Goal: Task Accomplishment & Management: Complete application form

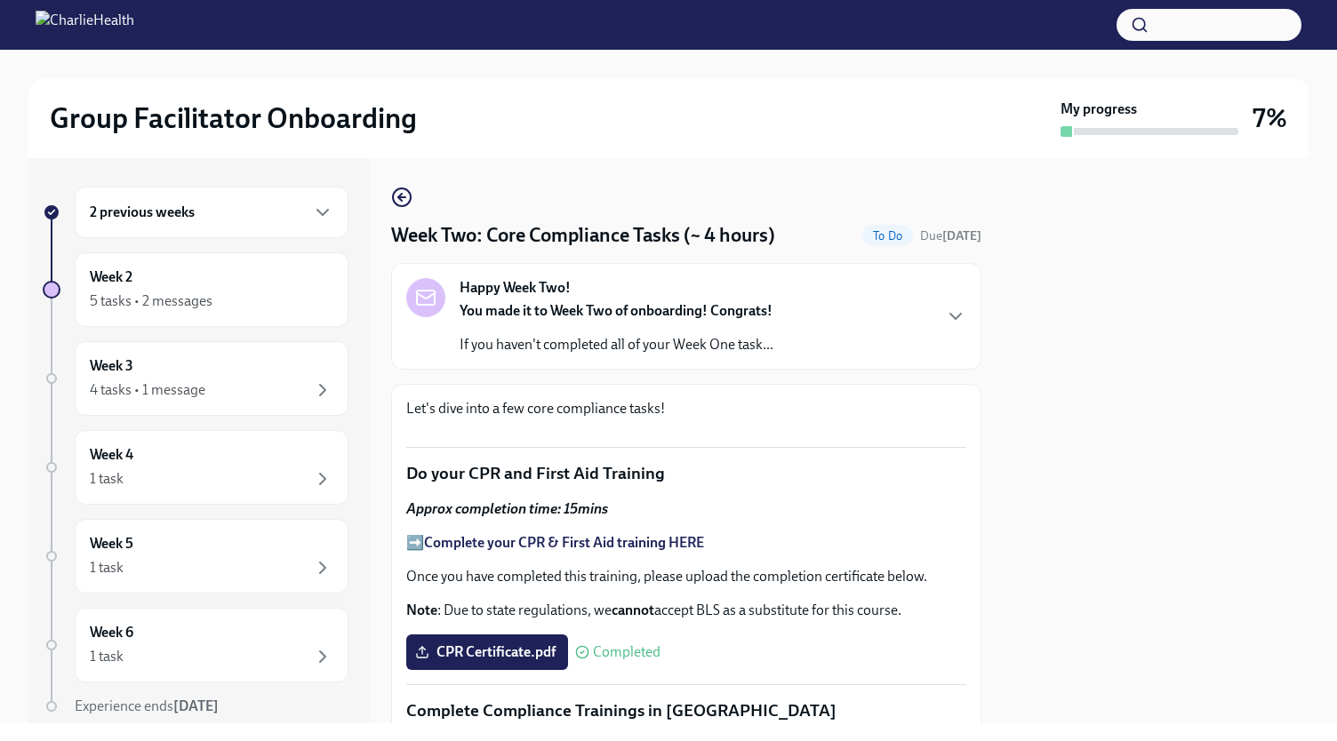
scroll to position [985, 0]
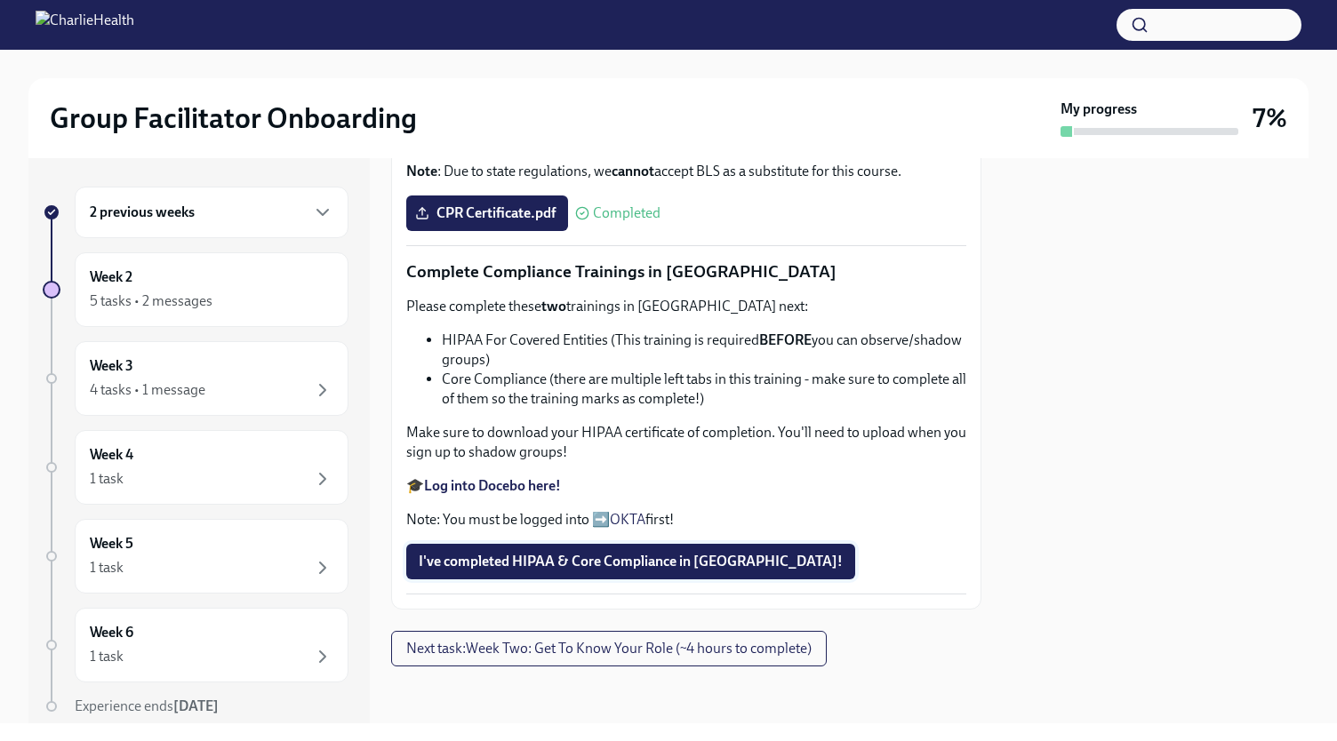
click at [563, 563] on span "I've completed HIPAA & Core Compliance in [GEOGRAPHIC_DATA]!" at bounding box center [631, 562] width 424 height 18
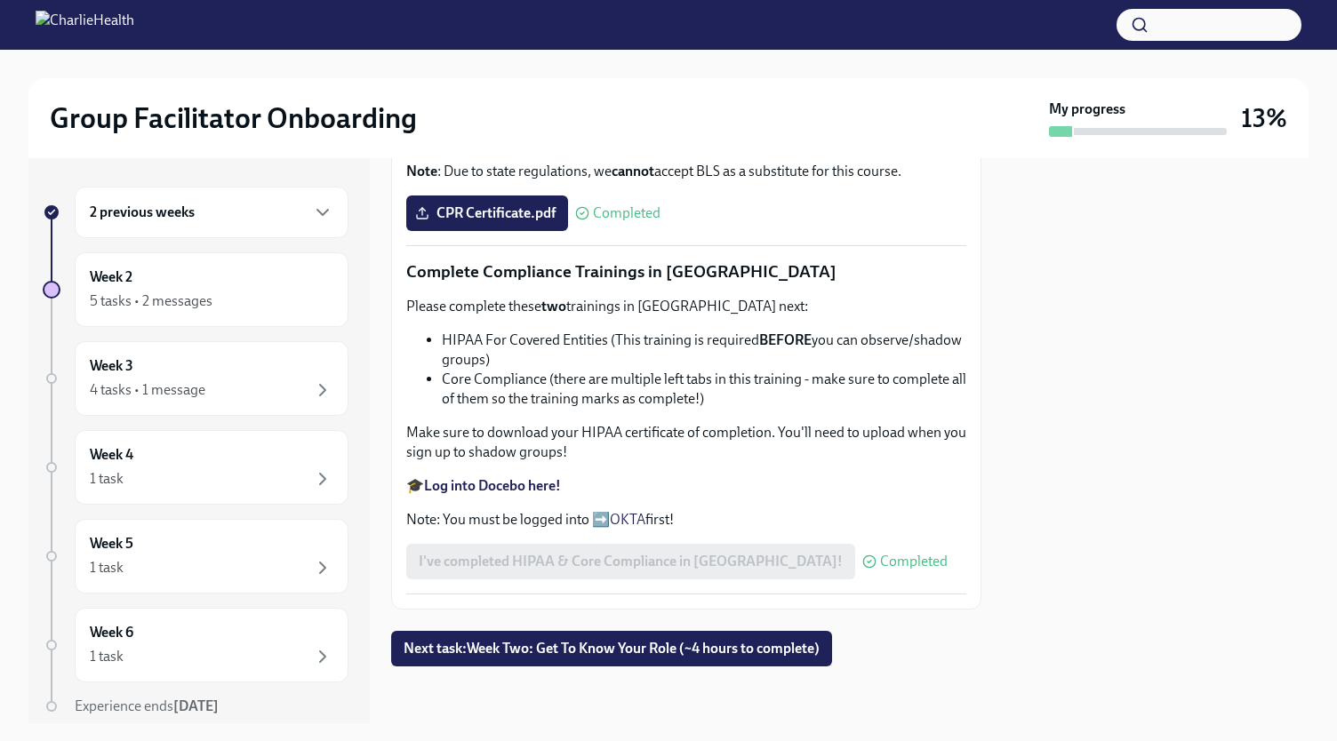
scroll to position [986, 0]
click at [604, 653] on span "Next task : Week Two: Get To Know Your Role (~4 hours to complete)" at bounding box center [611, 649] width 416 height 18
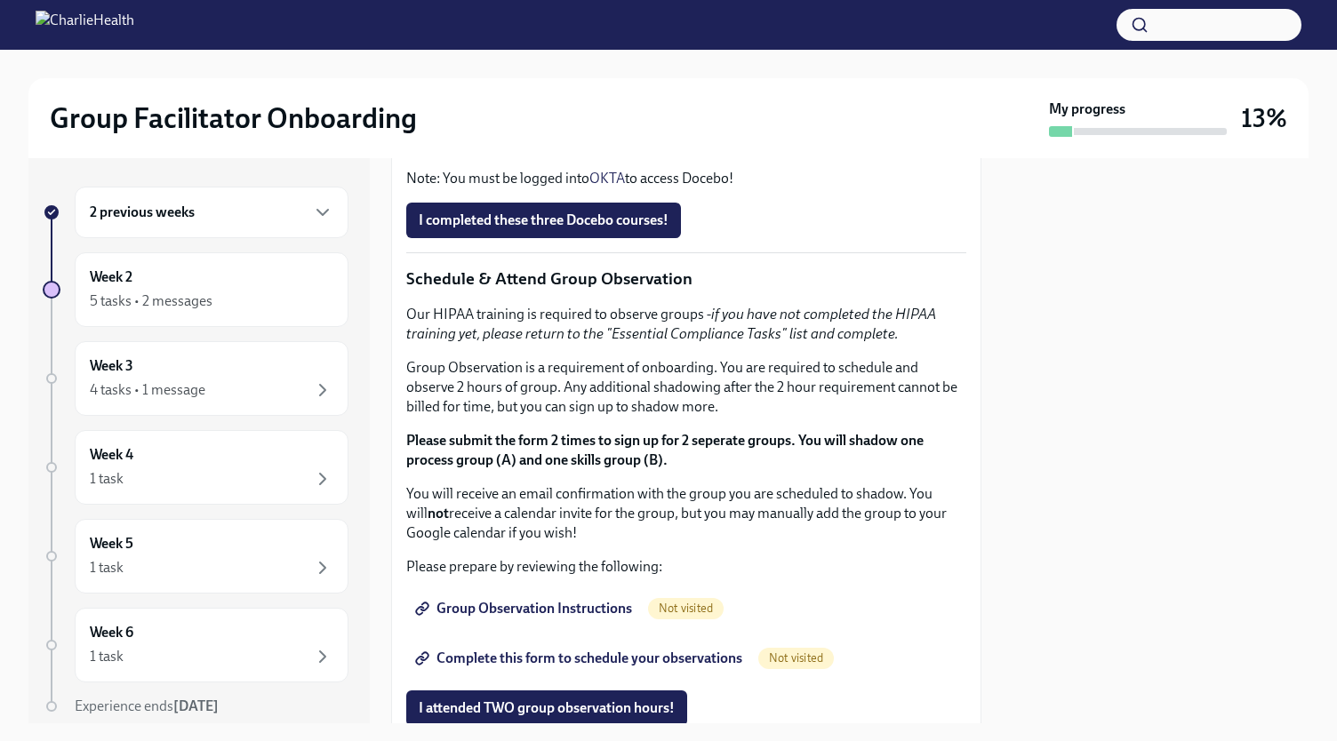
scroll to position [841, 0]
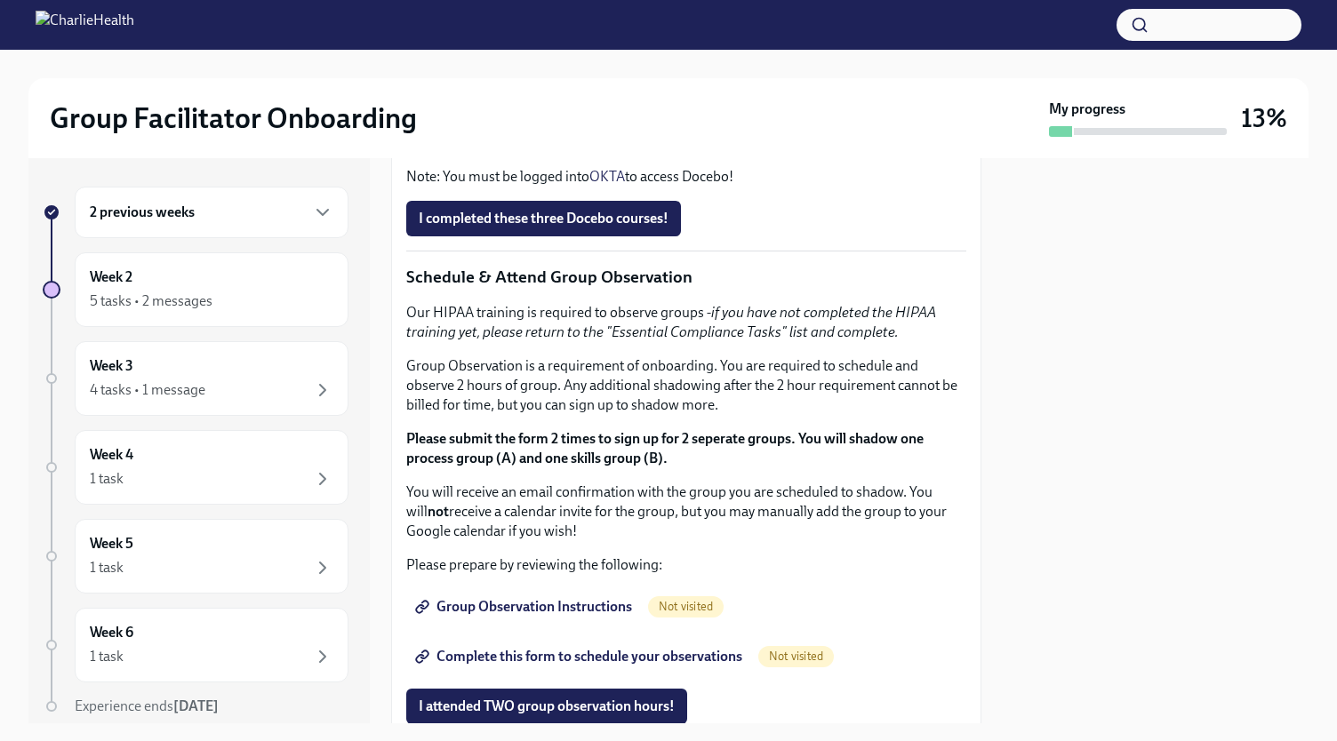
drag, startPoint x: 700, startPoint y: 462, endPoint x: 710, endPoint y: 467, distance: 10.7
click at [710, 80] on li "How To Be A Successful Group Facilitator" at bounding box center [704, 70] width 524 height 20
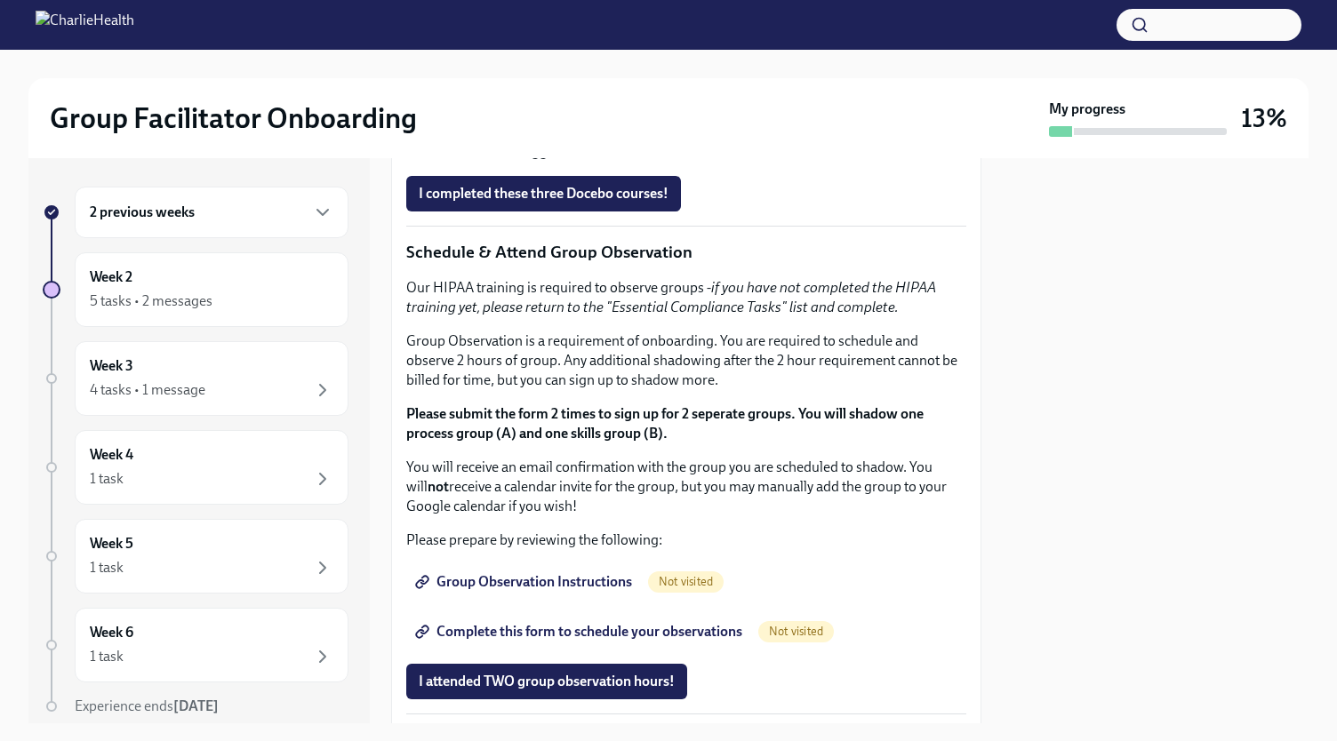
scroll to position [862, 0]
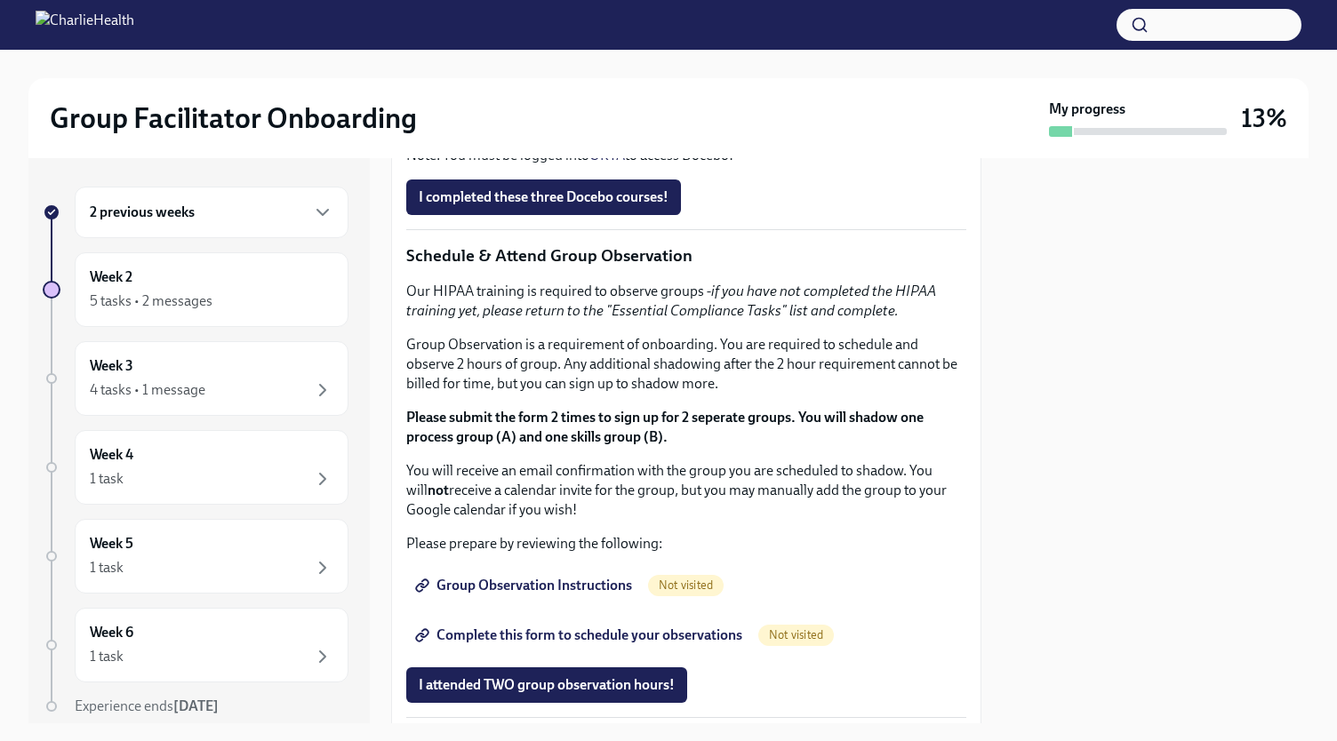
drag, startPoint x: 700, startPoint y: 431, endPoint x: 435, endPoint y: 434, distance: 264.8
click at [435, 98] on ul "How To Be A Successful Group Facilitator IOP Overview, Curriculum & Roles Skill…" at bounding box center [686, 68] width 560 height 59
copy li "How To Be A Successful Group Facilitator"
click at [545, 206] on span "I completed these three Docebo courses!" at bounding box center [544, 197] width 250 height 18
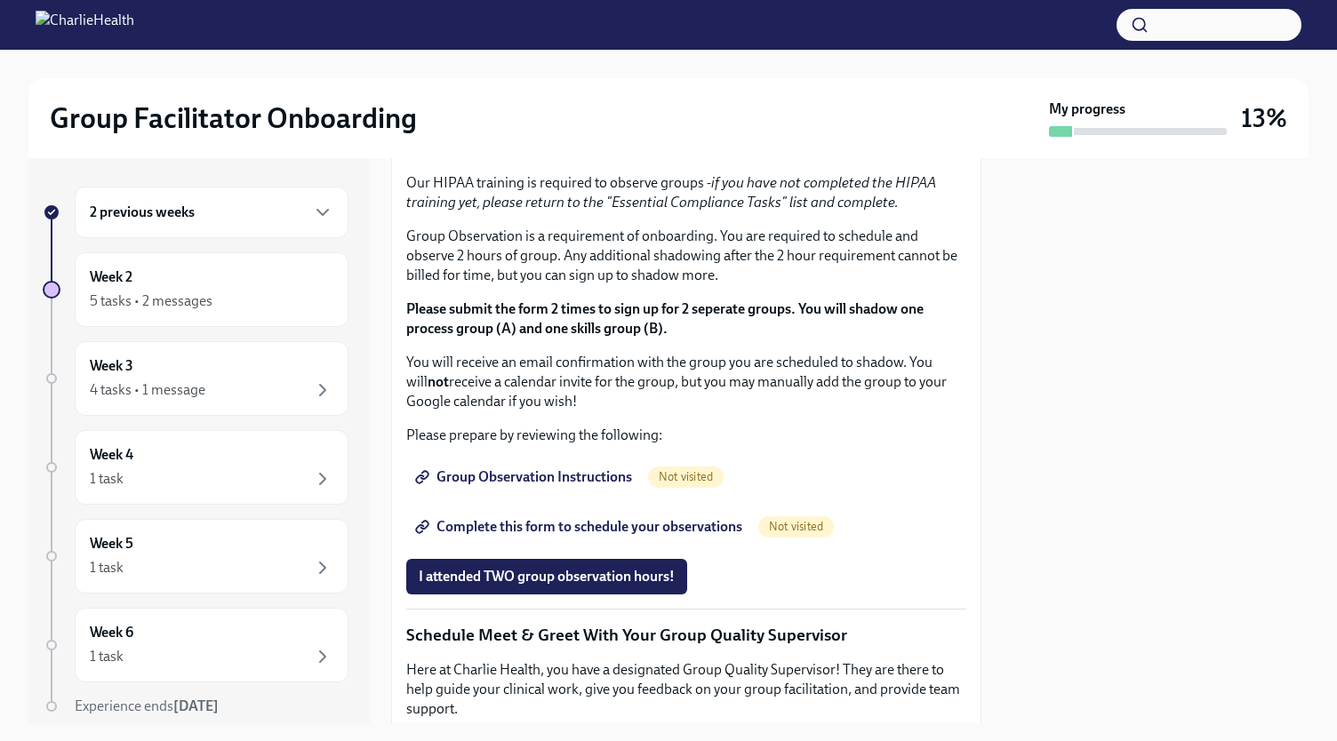
scroll to position [965, 0]
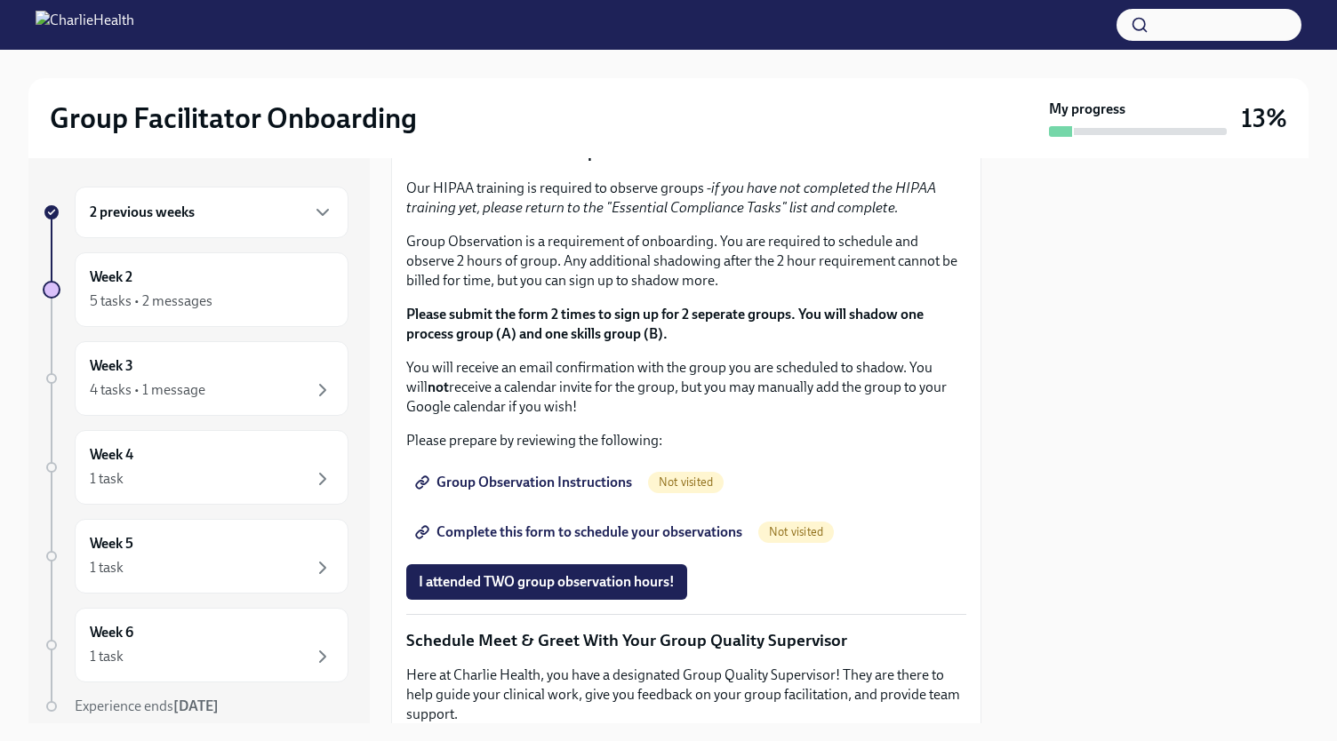
drag, startPoint x: 688, startPoint y: 334, endPoint x: 444, endPoint y: 344, distance: 243.7
drag, startPoint x: 442, startPoint y: 331, endPoint x: 727, endPoint y: 359, distance: 286.7
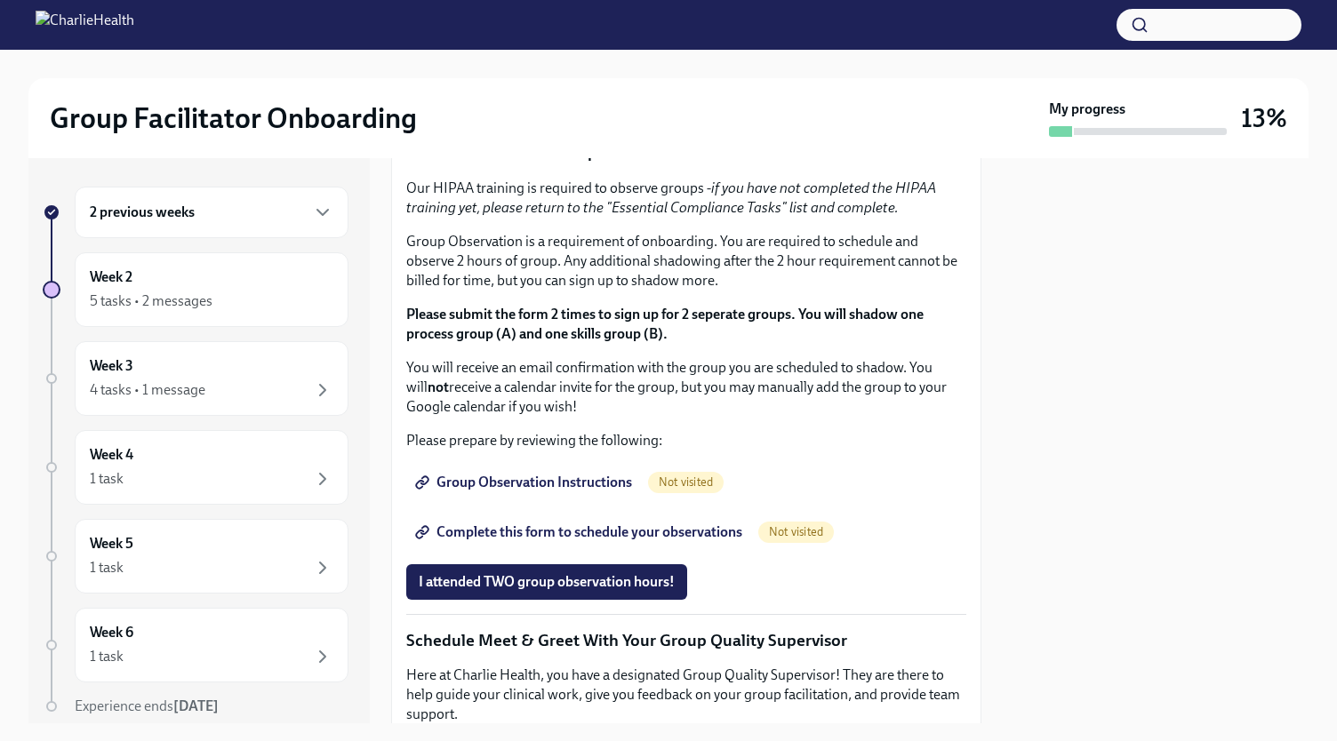
drag, startPoint x: 693, startPoint y: 331, endPoint x: 441, endPoint y: 329, distance: 252.4
copy li "How To Be A Successful Group Facilitator"
click at [568, 27] on strong "Click here to access your Docebo!" at bounding box center [526, 18] width 204 height 17
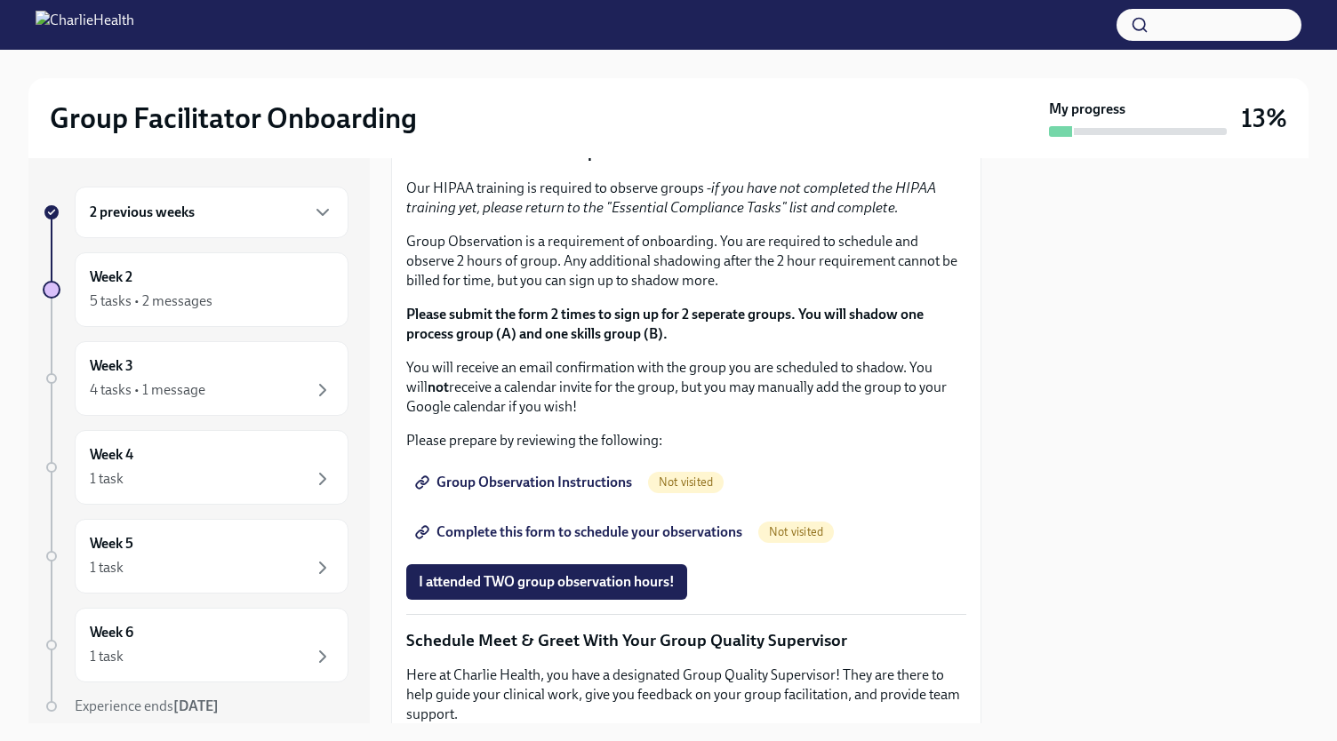
drag, startPoint x: 659, startPoint y: 362, endPoint x: 439, endPoint y: 358, distance: 220.4
copy li "IOP Overview, Curriculum & Roles"
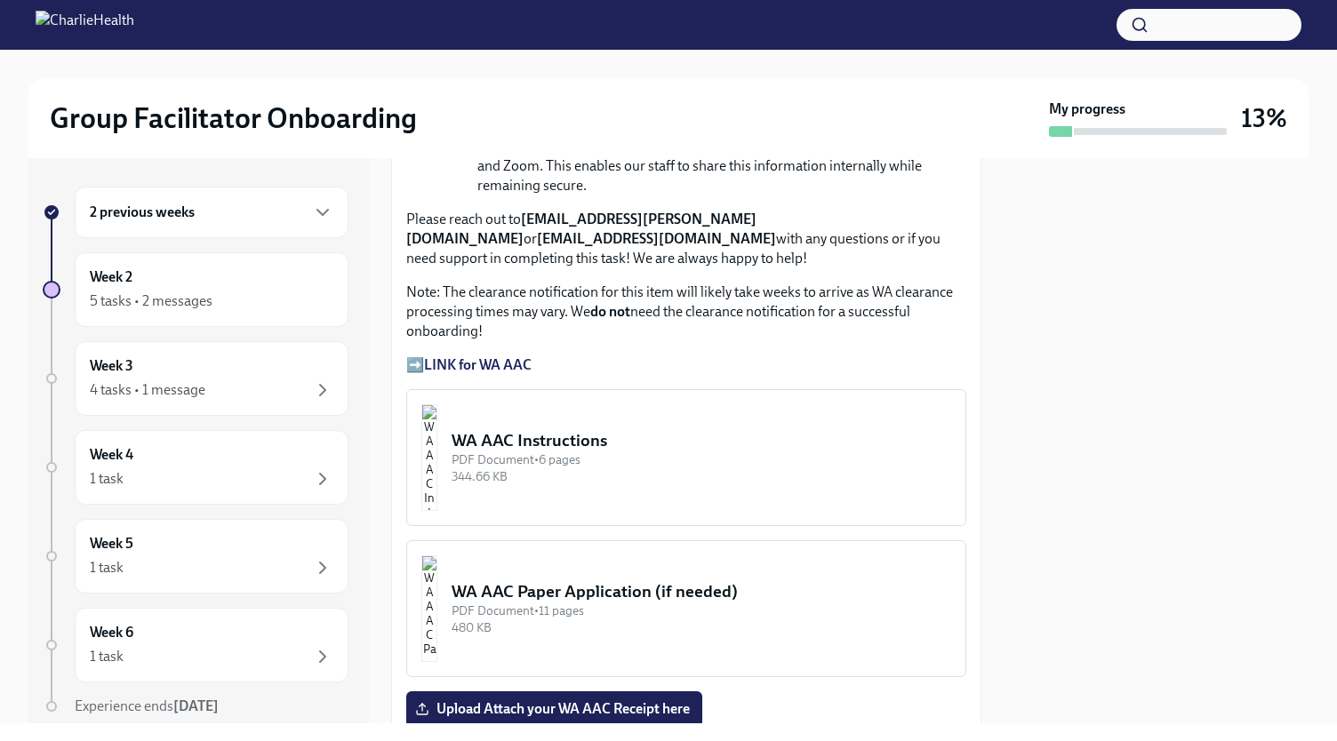
scroll to position [1353, 0]
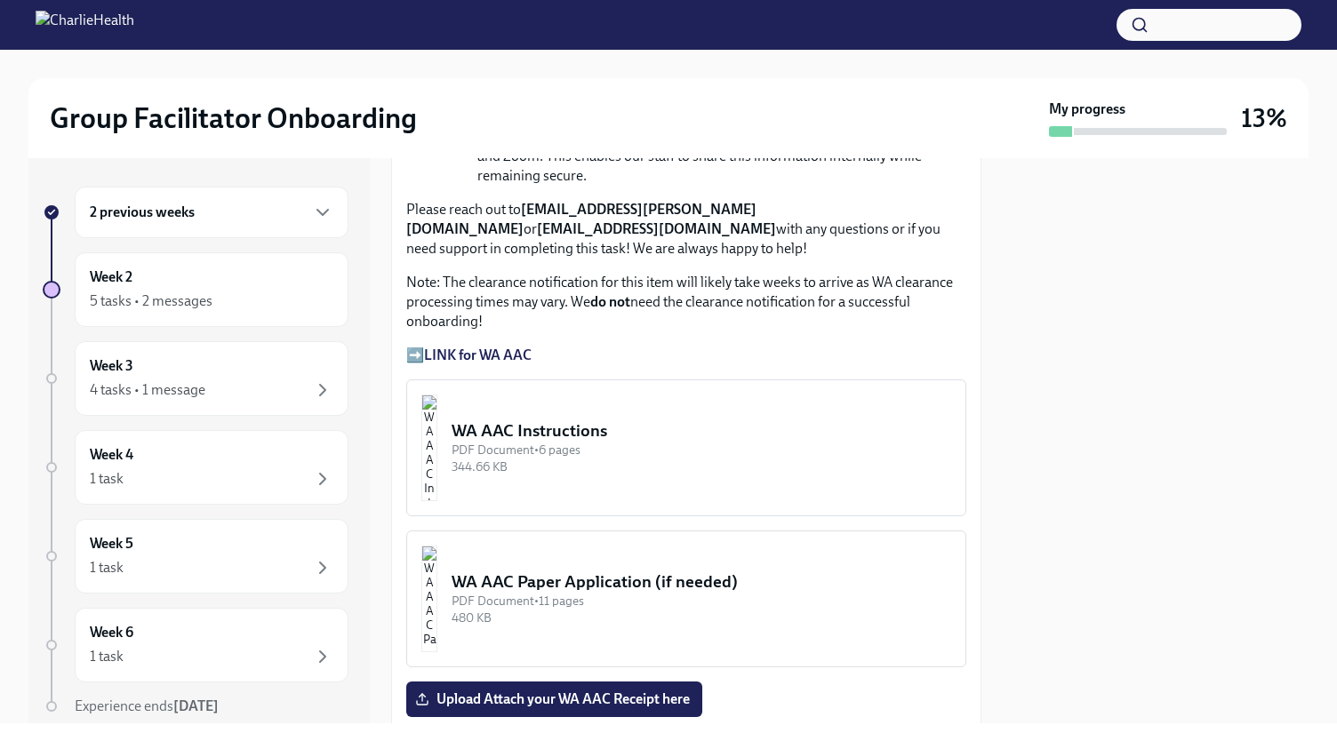
click at [437, 402] on img "button" at bounding box center [429, 448] width 16 height 107
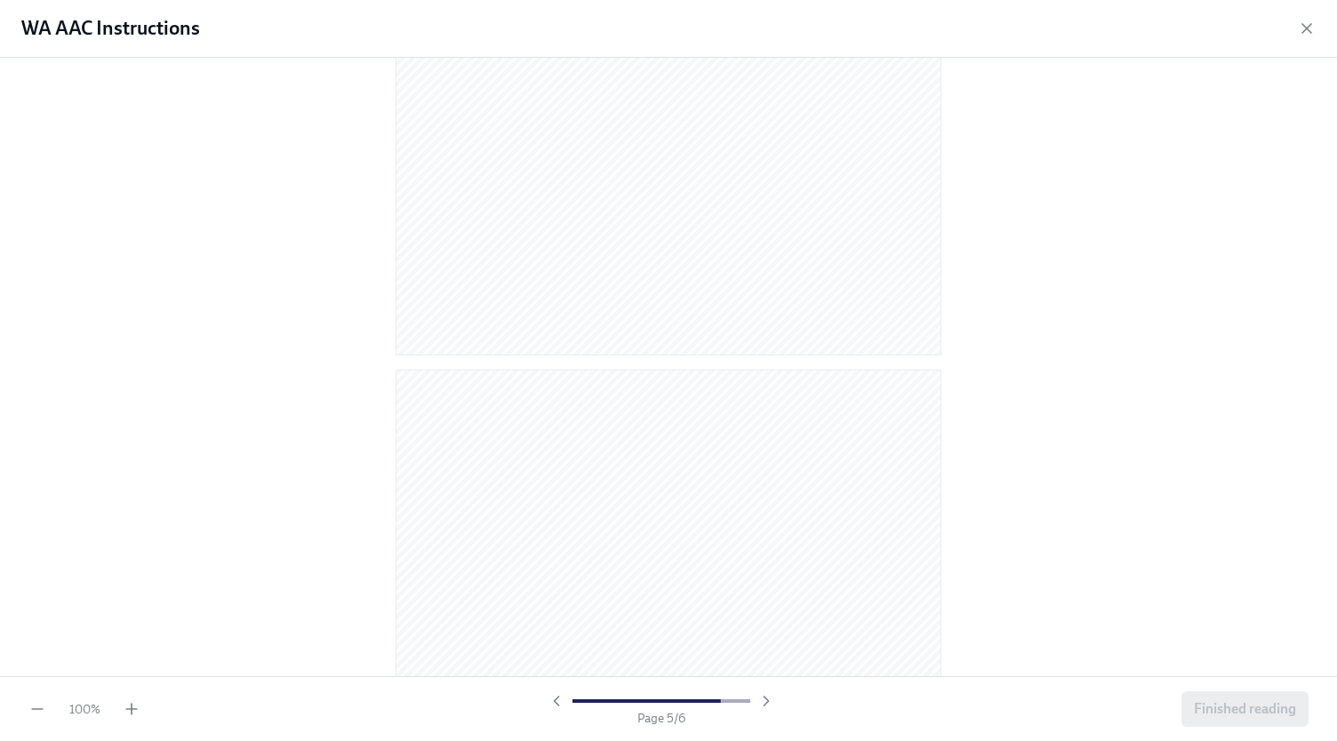
scroll to position [3713, 0]
click at [1210, 714] on span "Finished reading" at bounding box center [1244, 709] width 102 height 18
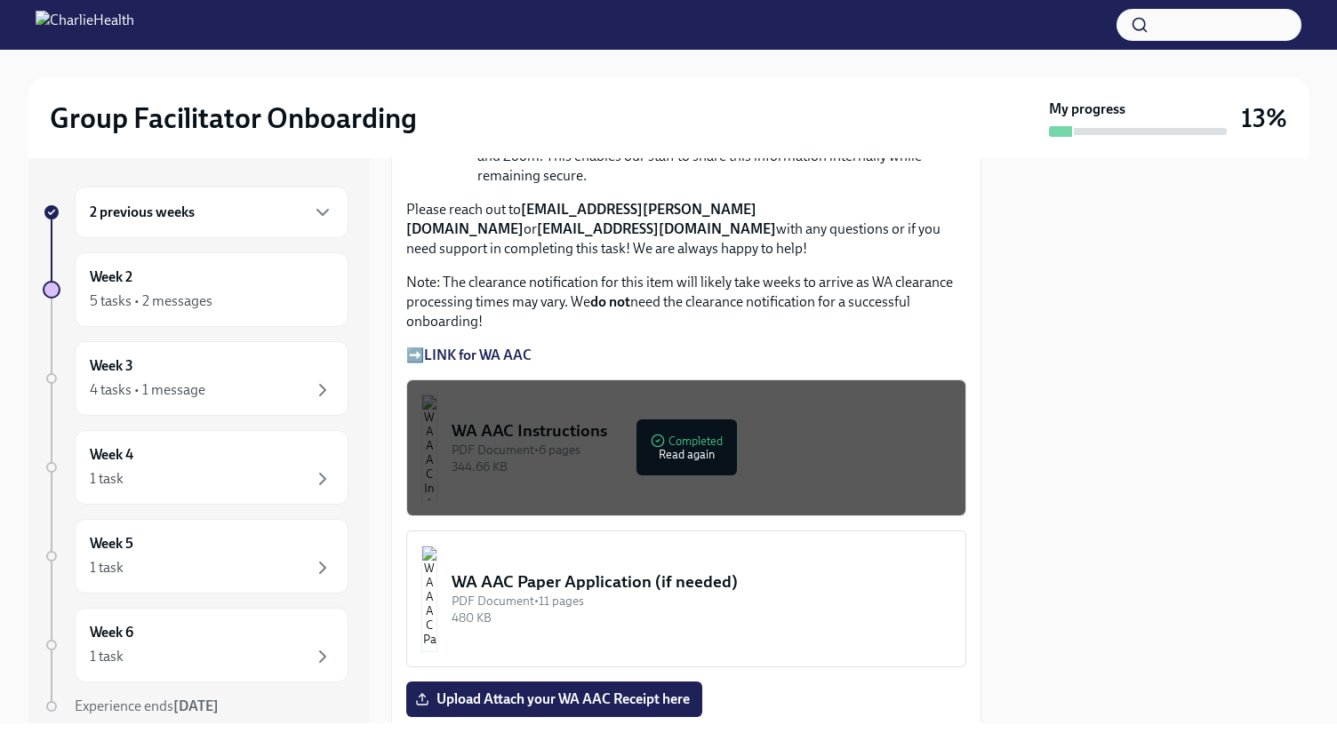
click at [514, 347] on strong "LINK for WA AAC" at bounding box center [478, 355] width 108 height 17
click at [1336, 280] on div "Group Facilitator Onboarding My progress 13% 2 previous weeks Week 2 5 tasks • …" at bounding box center [668, 387] width 1337 height 674
click at [491, 347] on strong "LINK for WA AAC" at bounding box center [478, 355] width 108 height 17
click at [697, 477] on button "WA AAC Instructions PDF Document • 6 pages 344.66 KB Completed Read again" at bounding box center [686, 447] width 560 height 137
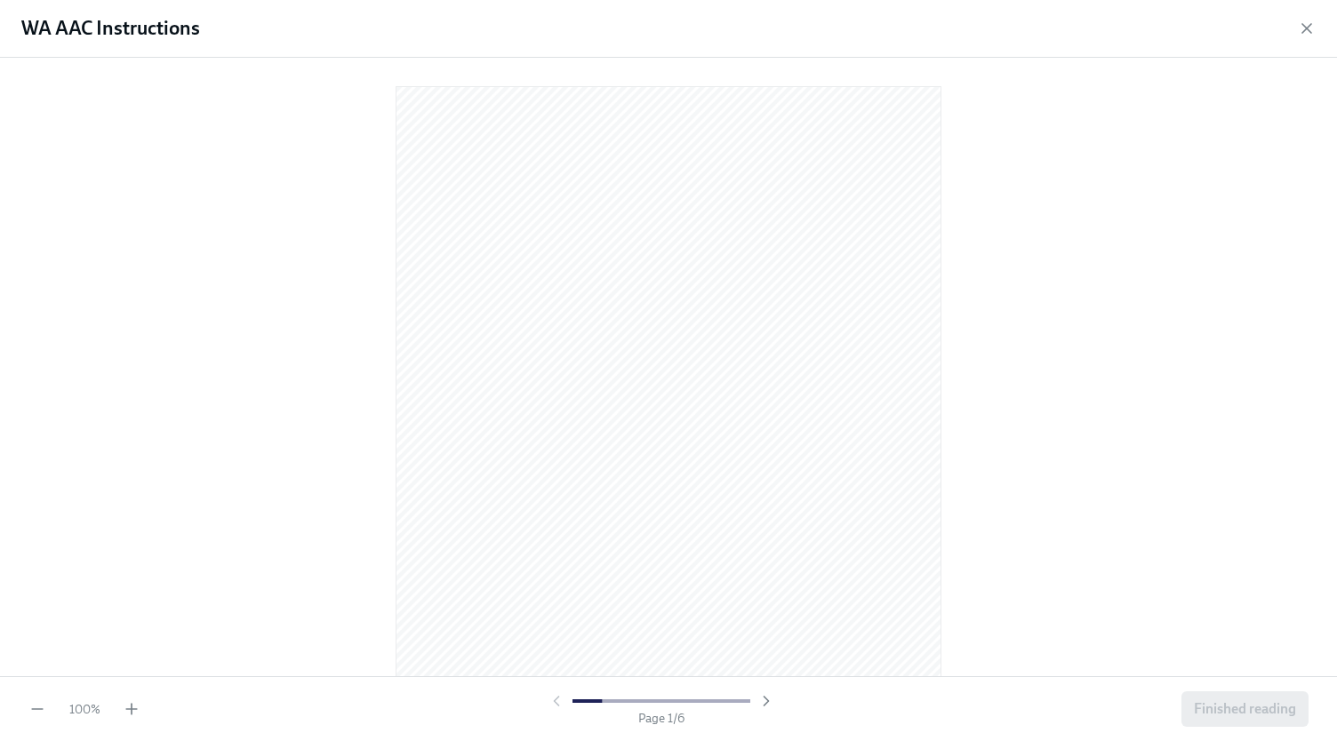
drag, startPoint x: 1319, startPoint y: 129, endPoint x: 1319, endPoint y: 172, distance: 43.5
click at [1319, 172] on div at bounding box center [668, 367] width 1337 height 619
click at [766, 705] on icon "button" at bounding box center [766, 701] width 18 height 18
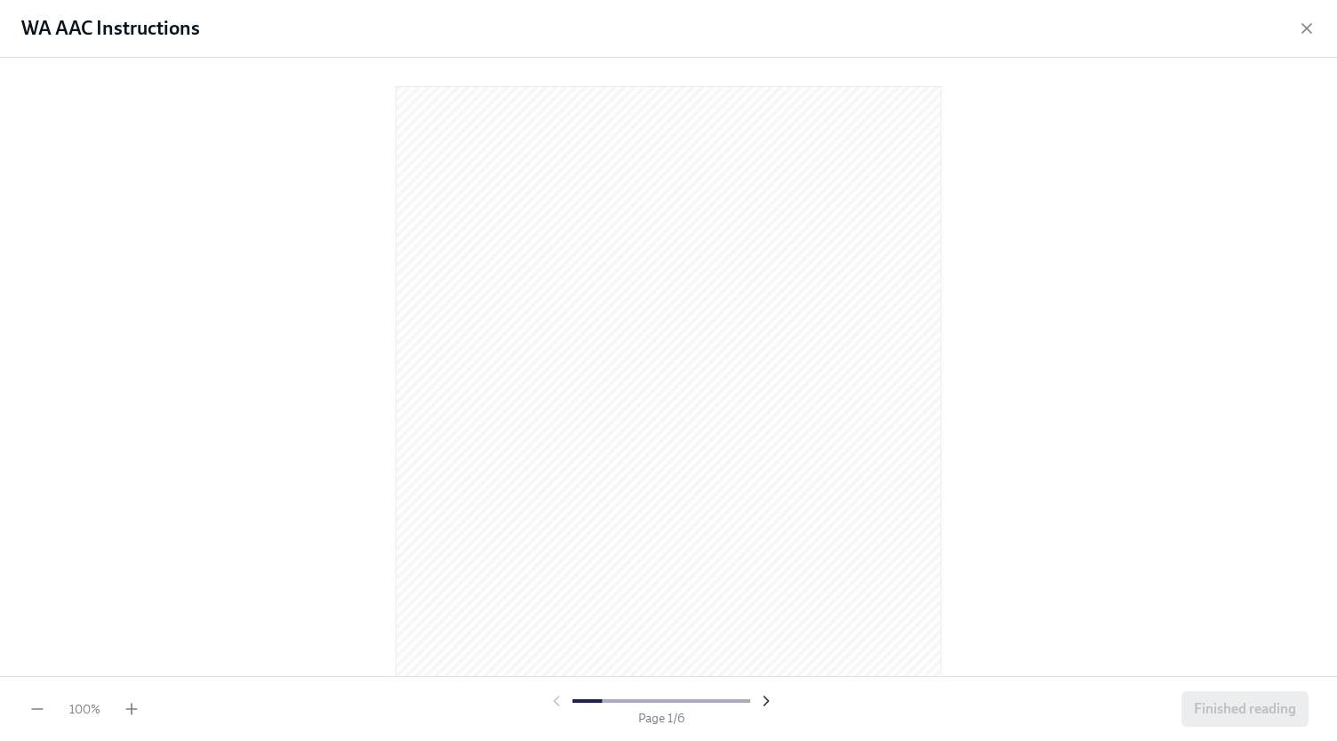
click at [757, 705] on icon "button" at bounding box center [766, 701] width 18 height 18
click at [546, 699] on div "Page 5 / 6" at bounding box center [661, 709] width 1026 height 35
click at [552, 699] on icon "button" at bounding box center [556, 701] width 18 height 18
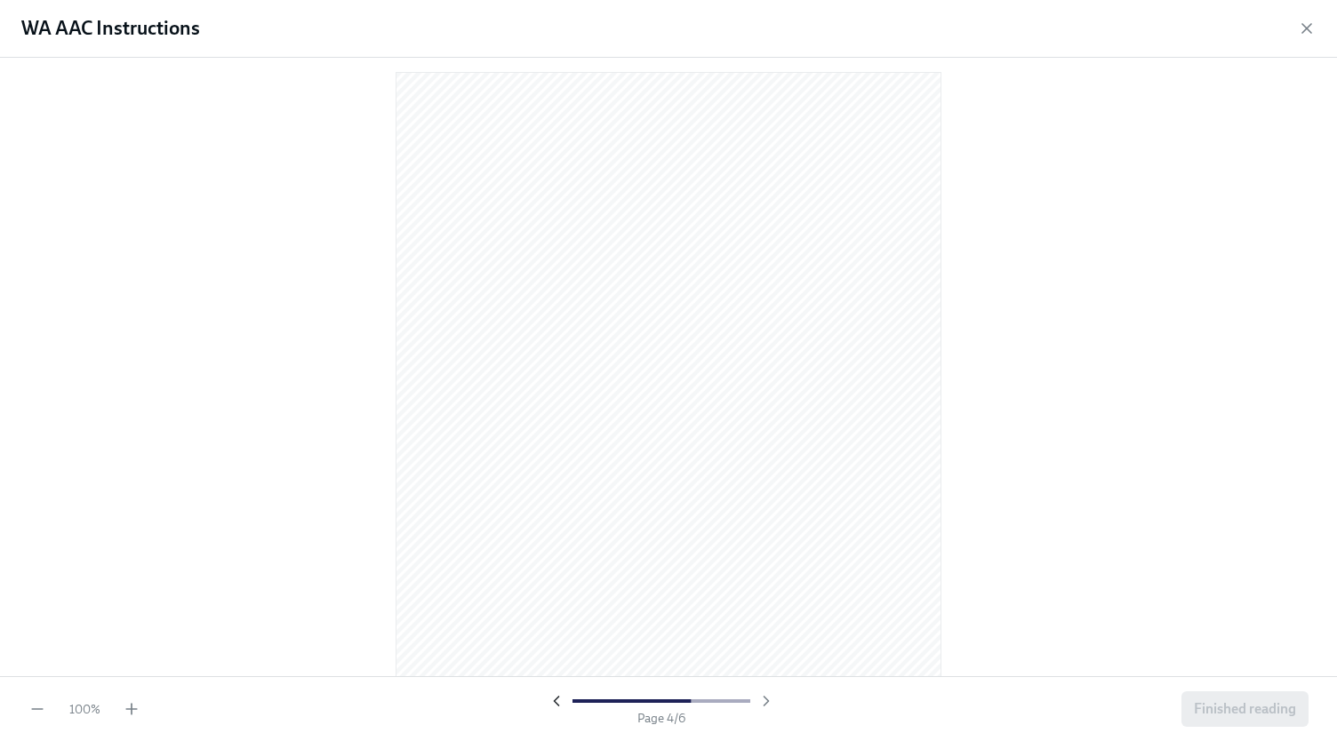
click at [551, 699] on icon "button" at bounding box center [556, 701] width 18 height 18
click at [771, 704] on icon "button" at bounding box center [766, 701] width 18 height 18
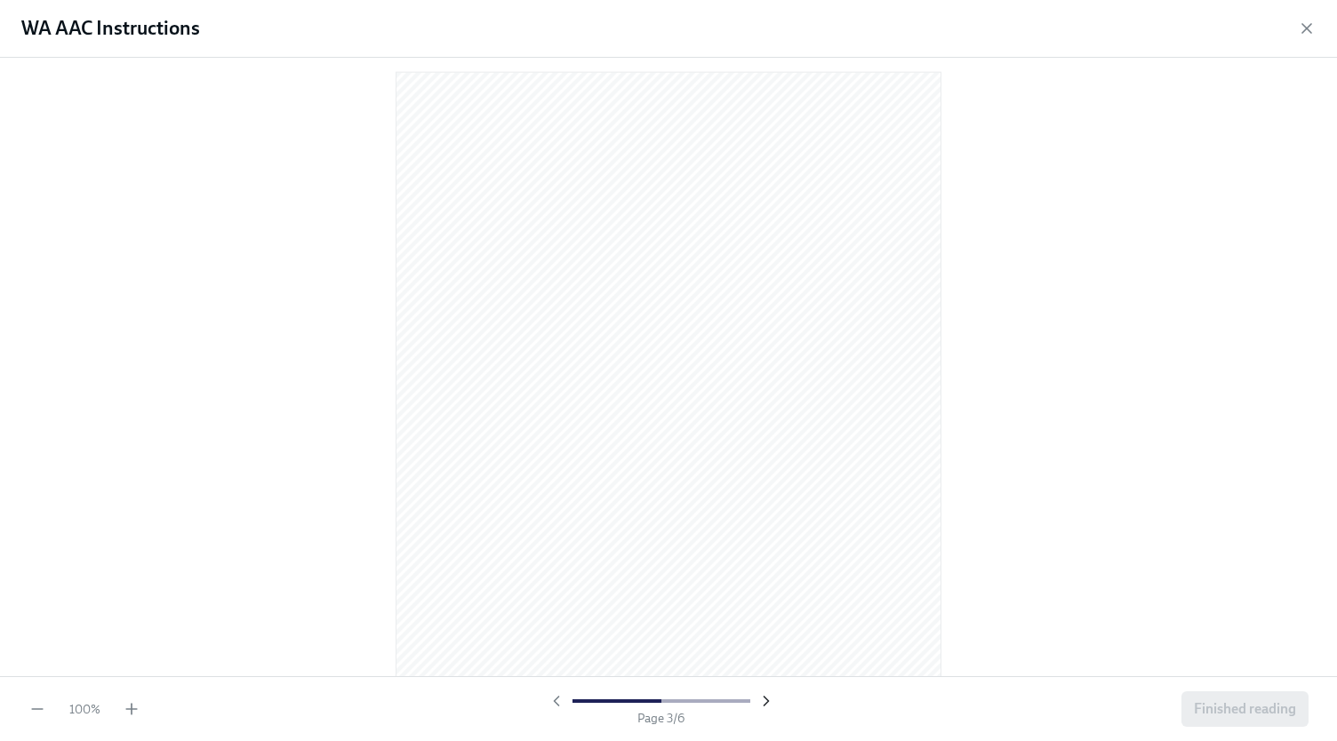
click at [759, 696] on icon "button" at bounding box center [766, 701] width 18 height 18
click at [766, 697] on icon "button" at bounding box center [766, 701] width 18 height 18
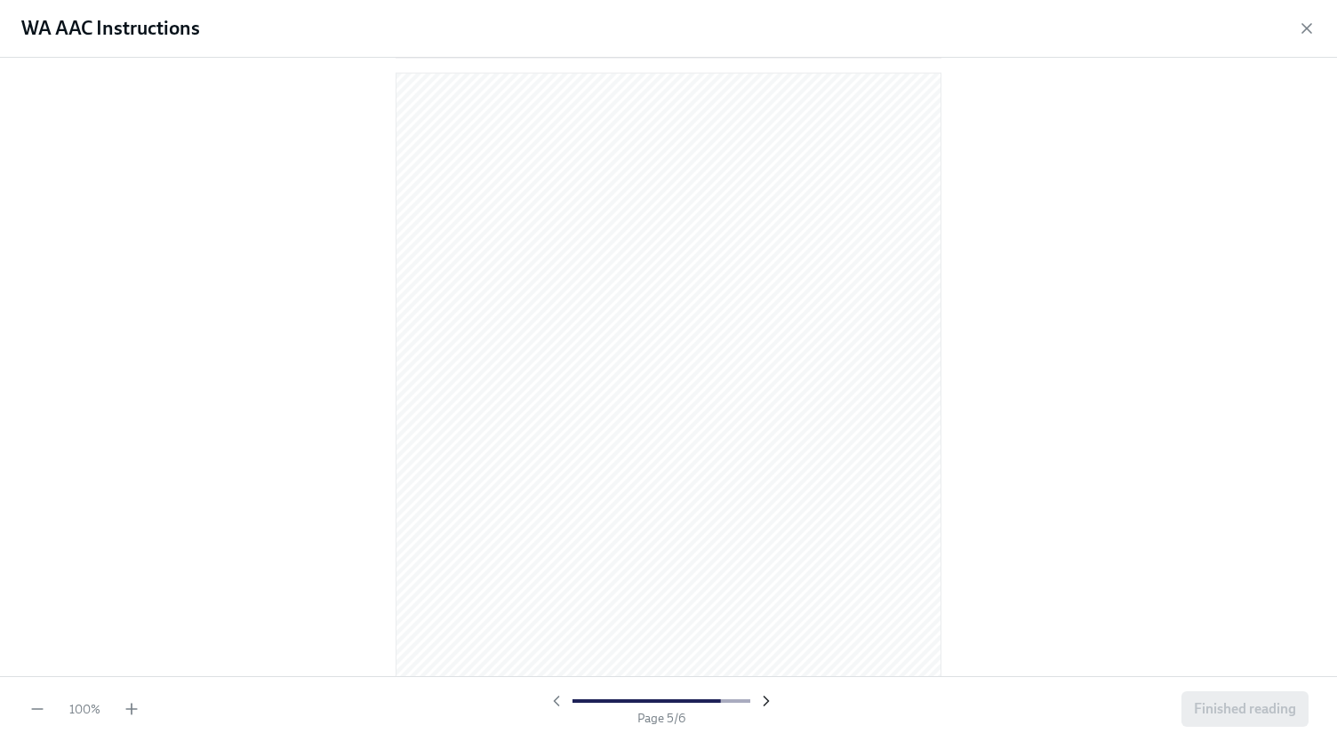
scroll to position [2173, 0]
click at [766, 698] on icon "button" at bounding box center [766, 701] width 18 height 18
click at [766, 698] on div at bounding box center [660, 701] width 227 height 18
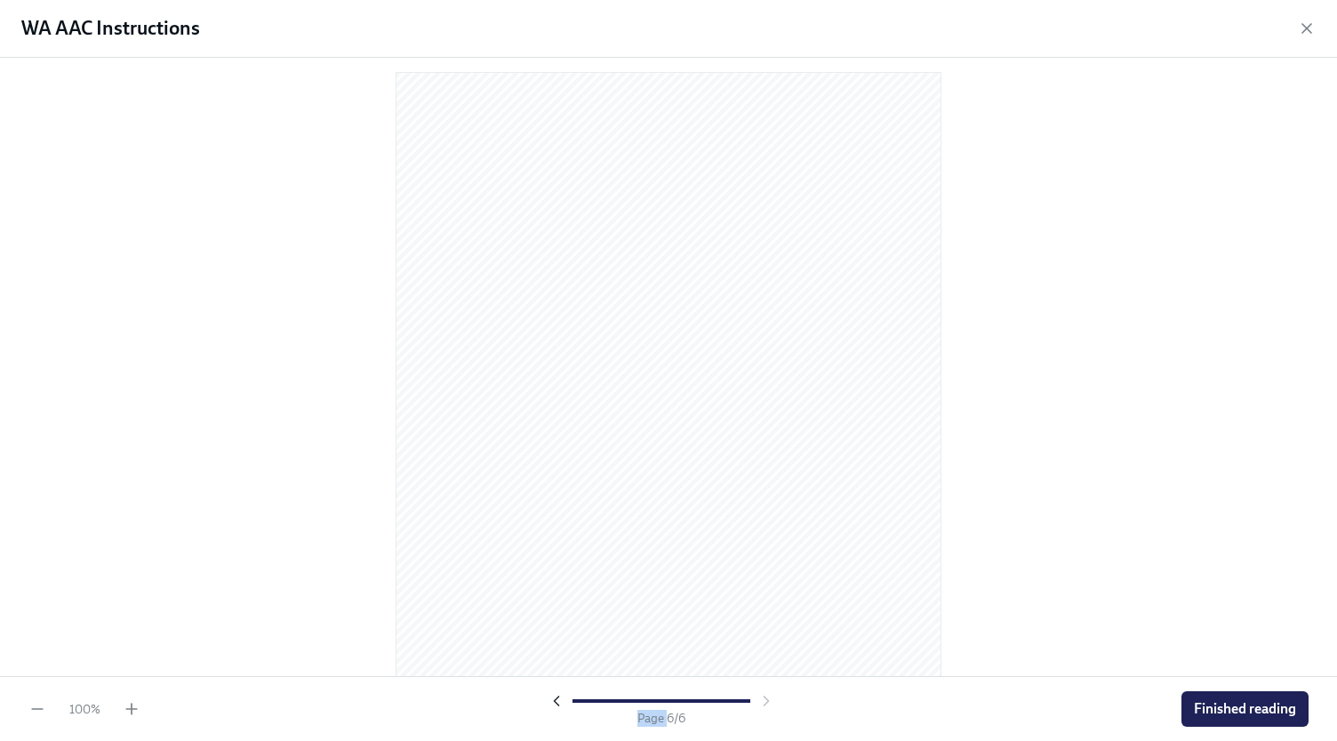
click at [549, 702] on icon "button" at bounding box center [556, 701] width 18 height 18
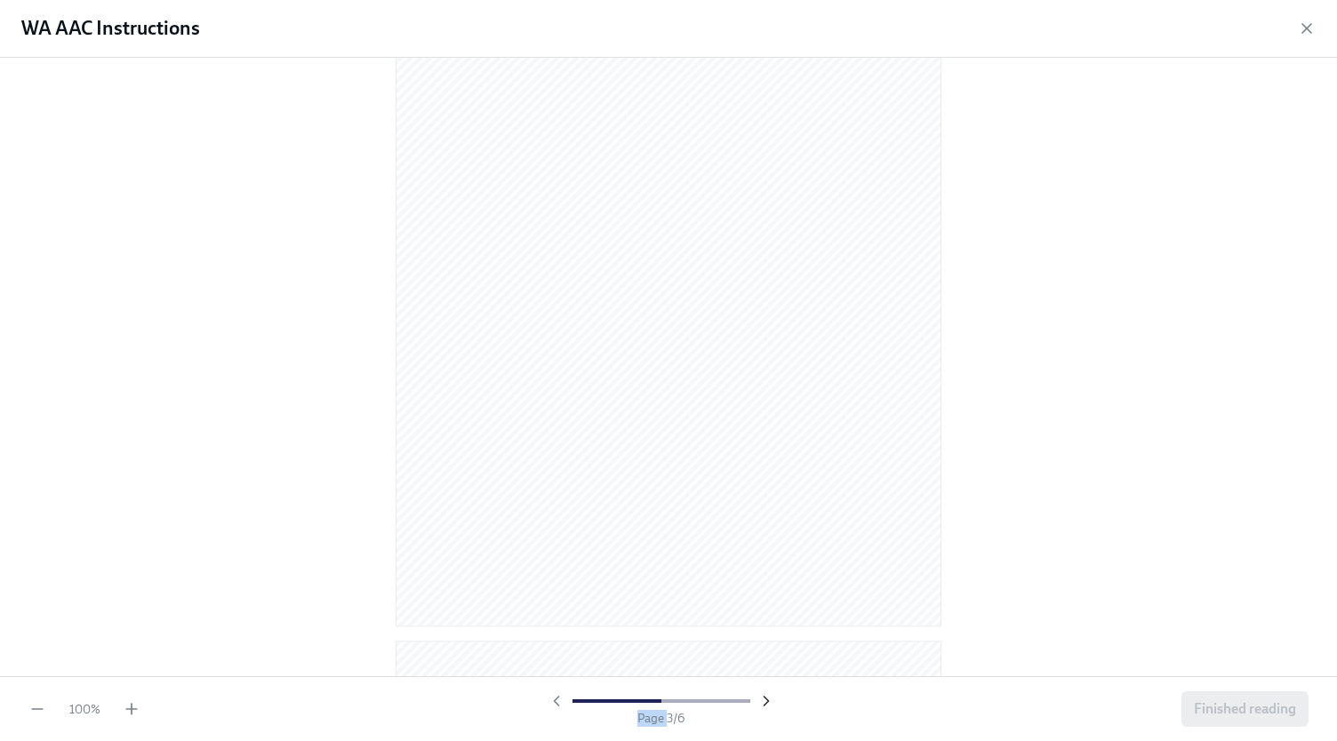
click at [766, 703] on icon "button" at bounding box center [766, 701] width 18 height 18
click at [976, 484] on div at bounding box center [668, 288] width 1280 height 583
click at [0, 156] on div at bounding box center [668, 367] width 1337 height 619
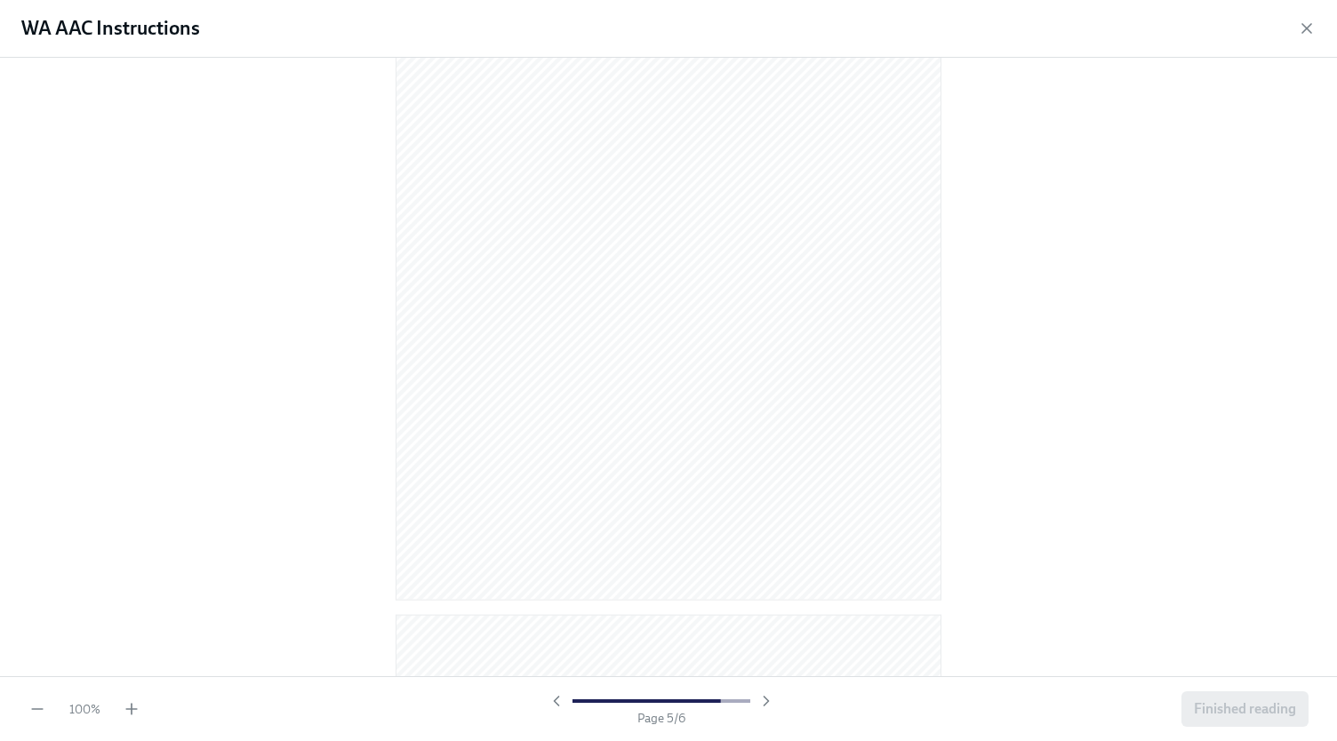
scroll to position [3077, 0]
click at [1000, 164] on div at bounding box center [668, 367] width 1337 height 619
click at [196, 515] on div at bounding box center [668, 367] width 1337 height 619
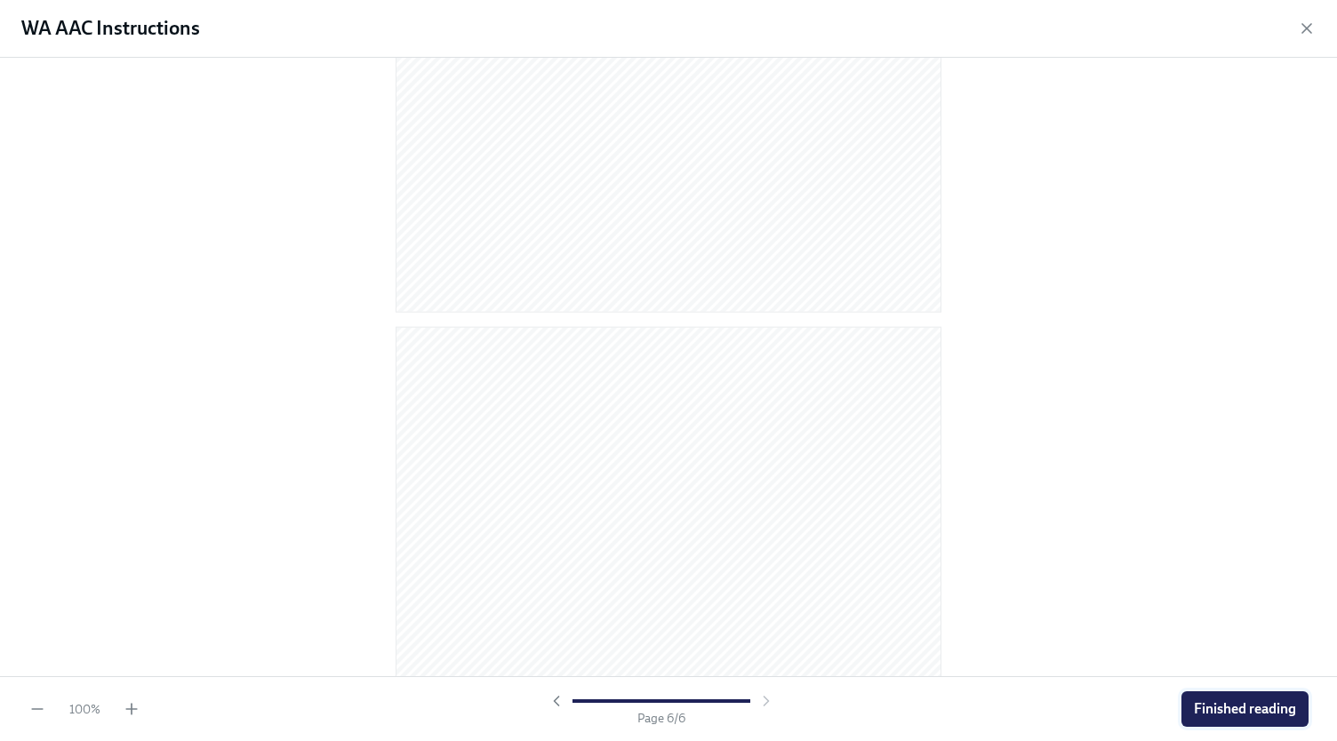
click at [1265, 706] on span "Finished reading" at bounding box center [1244, 709] width 102 height 18
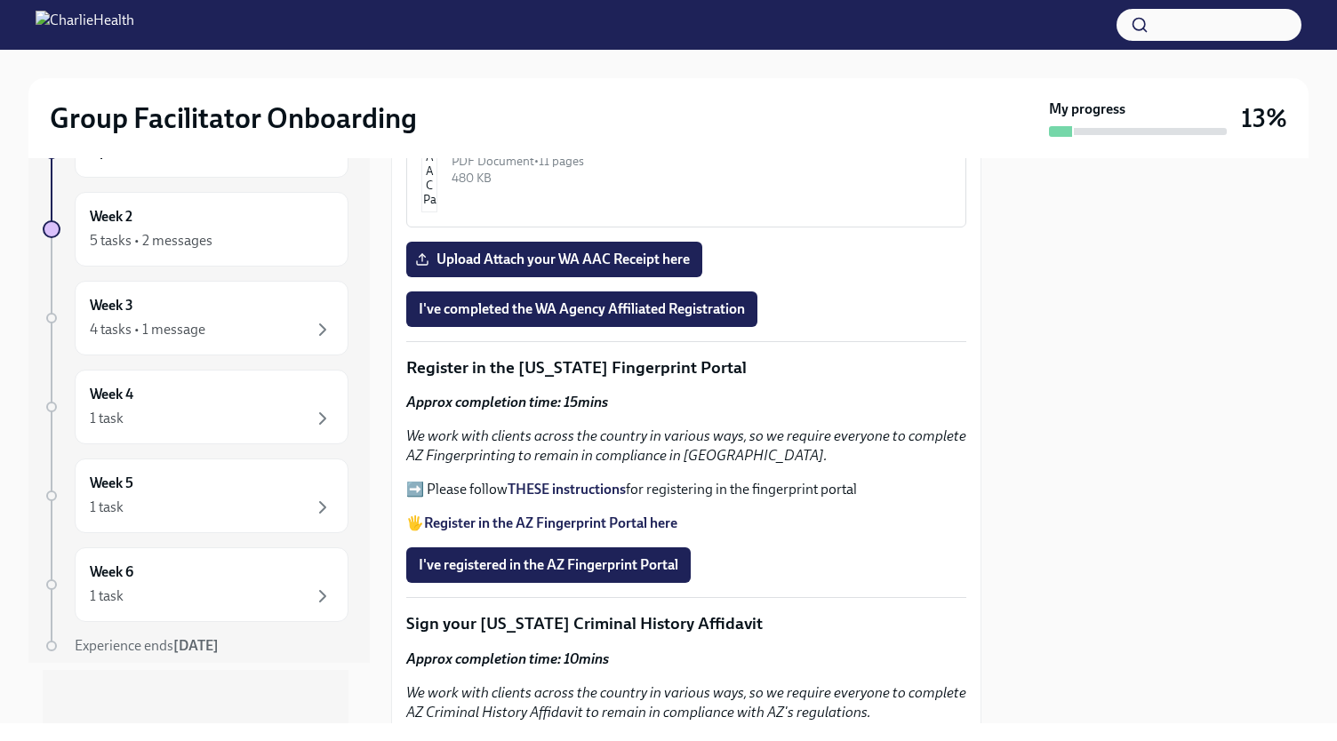
scroll to position [1792, 0]
click at [689, 301] on span "I've completed the WA Agency Affiliated Registration" at bounding box center [582, 310] width 326 height 18
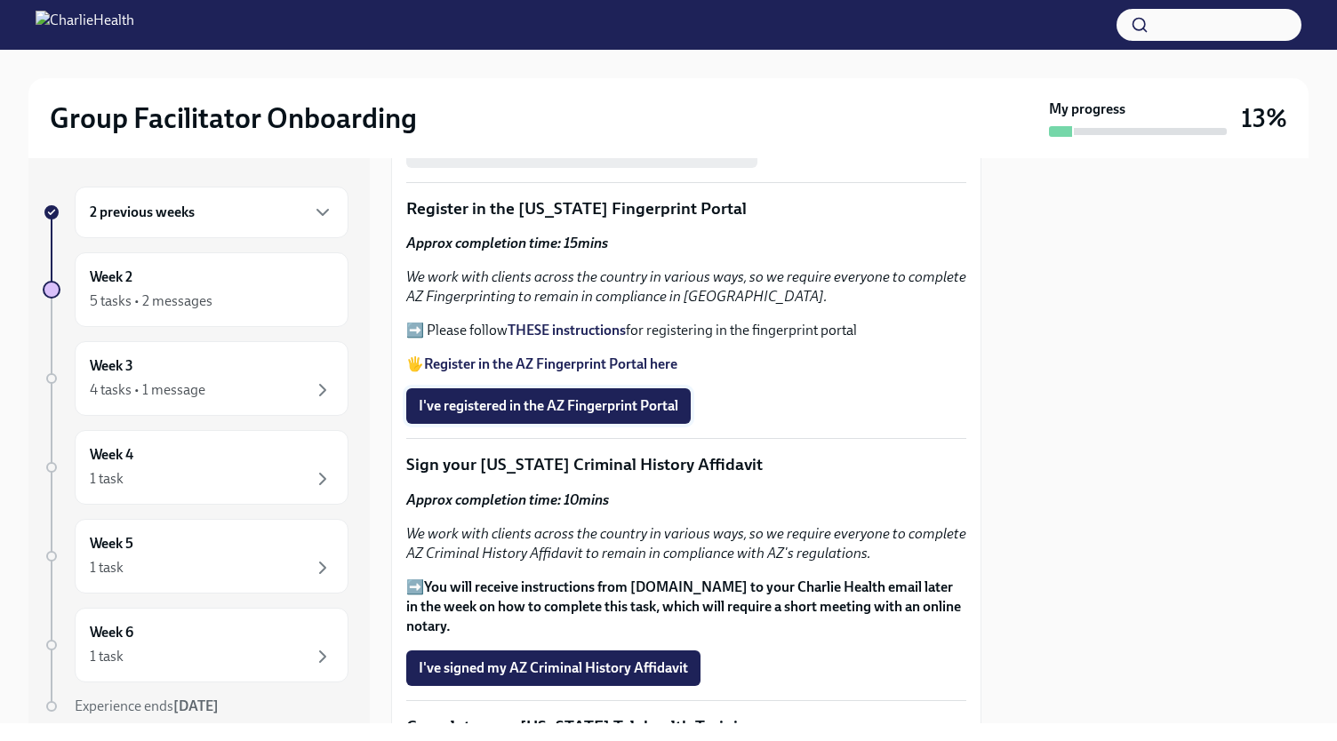
scroll to position [1980, 0]
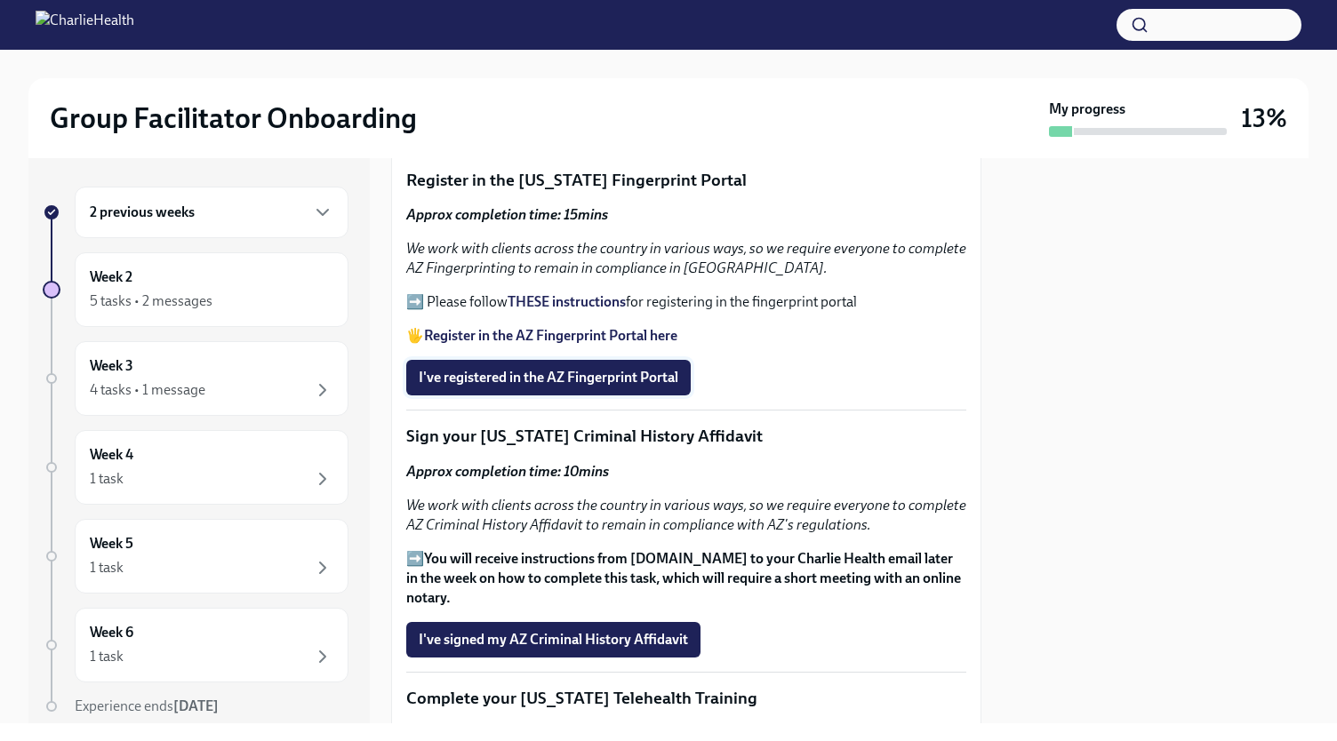
click at [552, 369] on span "I've registered in the AZ Fingerprint Portal" at bounding box center [548, 378] width 259 height 18
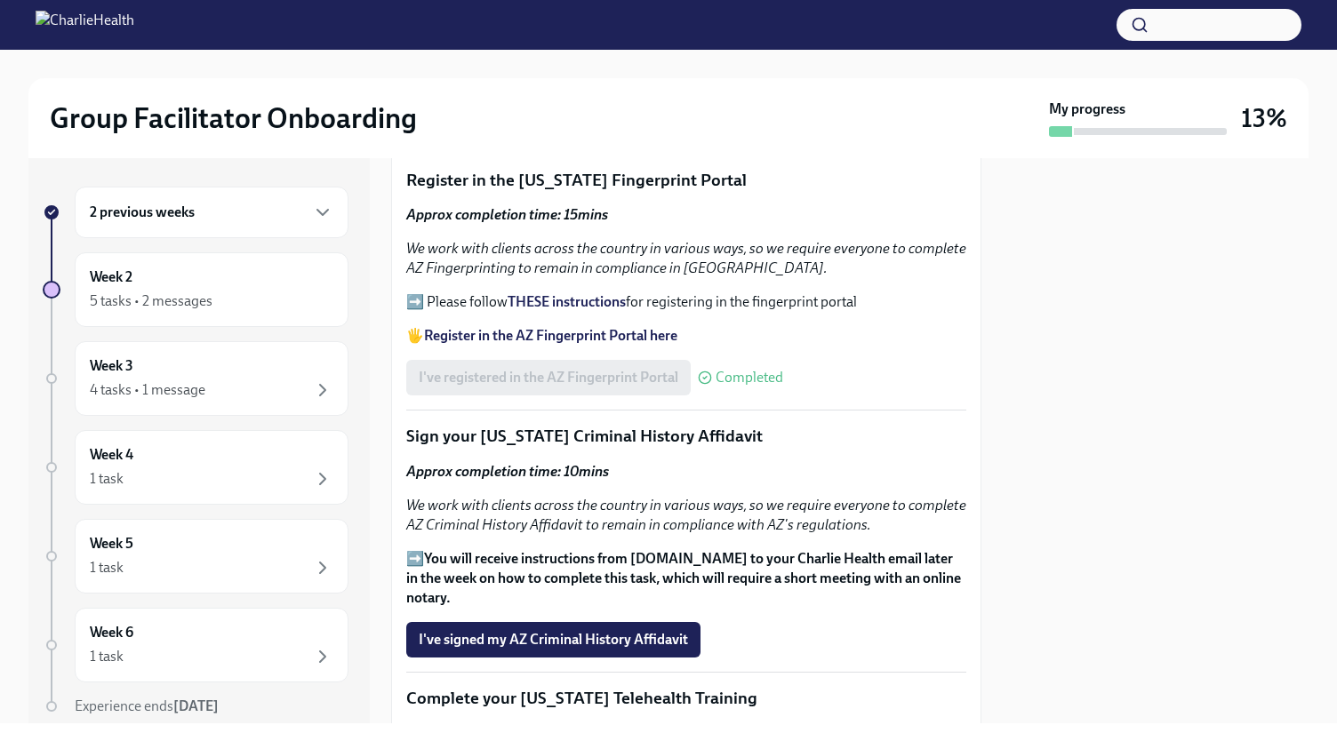
click at [505, 327] on strong "Register in the AZ Fingerprint Portal here" at bounding box center [550, 335] width 253 height 17
click at [587, 293] on strong "THESE instructions" at bounding box center [566, 301] width 118 height 17
